Goal: Task Accomplishment & Management: Use online tool/utility

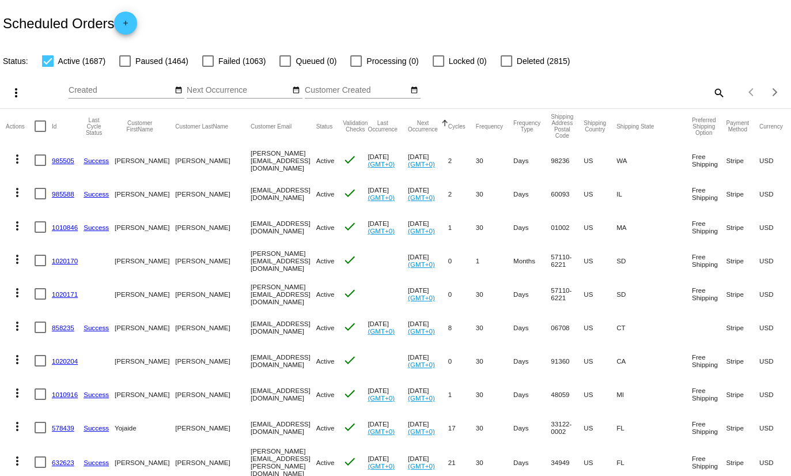
click at [718, 92] on mat-icon "search" at bounding box center [719, 93] width 14 height 18
click at [682, 86] on input "Search" at bounding box center [626, 90] width 197 height 9
paste input "[EMAIL_ADDRESS][DOMAIN_NAME]"
type input "[EMAIL_ADDRESS][DOMAIN_NAME]"
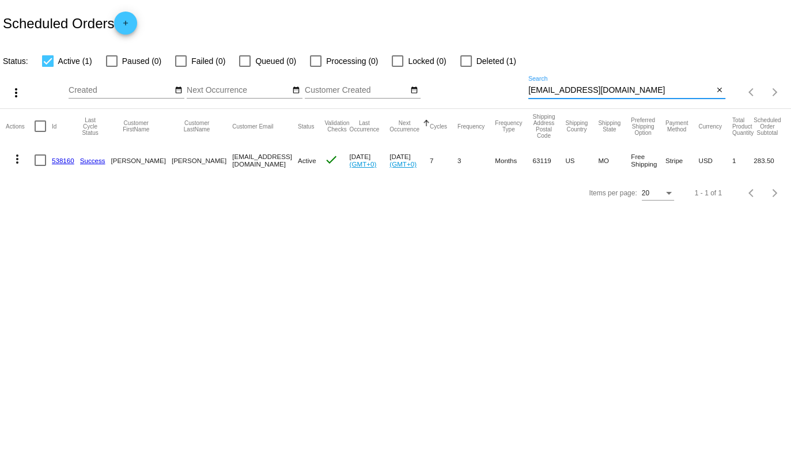
click at [17, 162] on mat-icon "more_vert" at bounding box center [17, 159] width 14 height 14
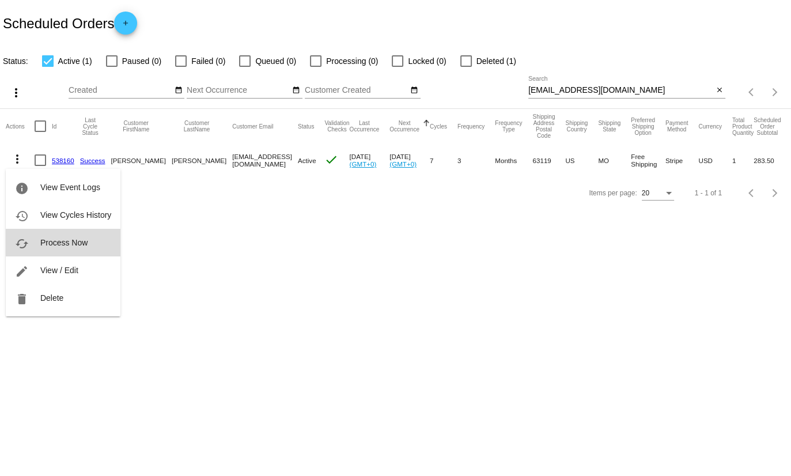
click at [24, 233] on button "cached Process Now" at bounding box center [63, 243] width 115 height 28
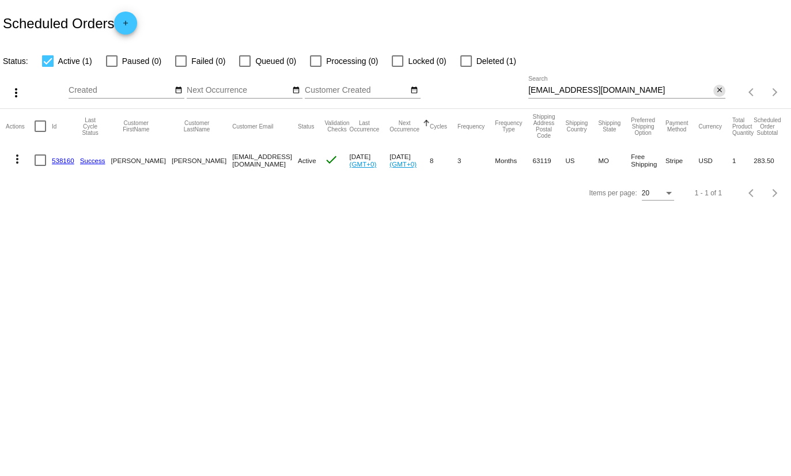
click at [720, 94] on mat-icon "close" at bounding box center [720, 90] width 8 height 9
click at [720, 94] on mat-icon "search" at bounding box center [719, 93] width 14 height 18
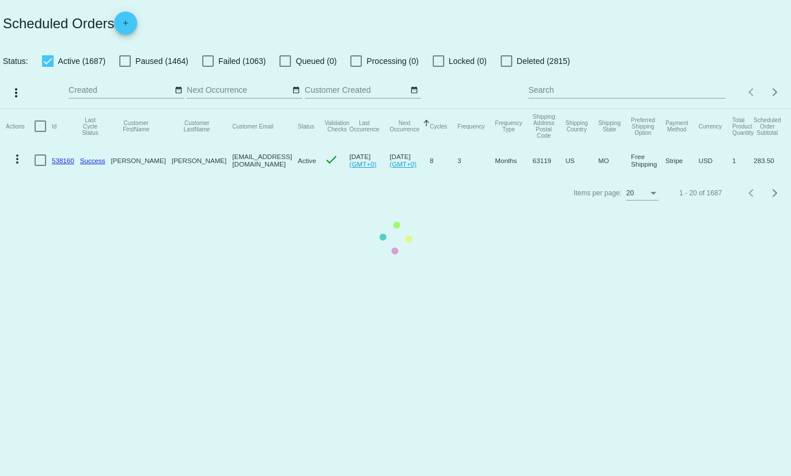
click at [637, 109] on mat-table "Actions Id Last Cycle Status Customer FirstName Customer LastName Customer Emai…" at bounding box center [395, 143] width 791 height 68
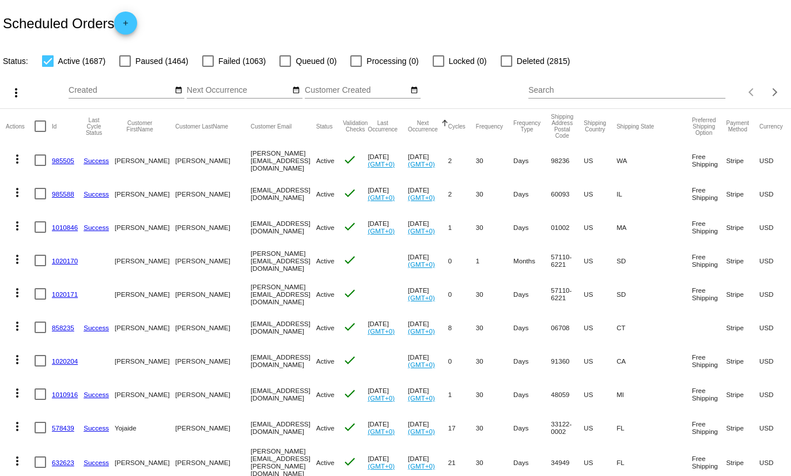
click at [606, 93] on input "Search" at bounding box center [626, 90] width 197 height 9
paste input "thague28@yahoo.com"
type input "thague28@yahoo.com"
